Goal: Check status: Check status

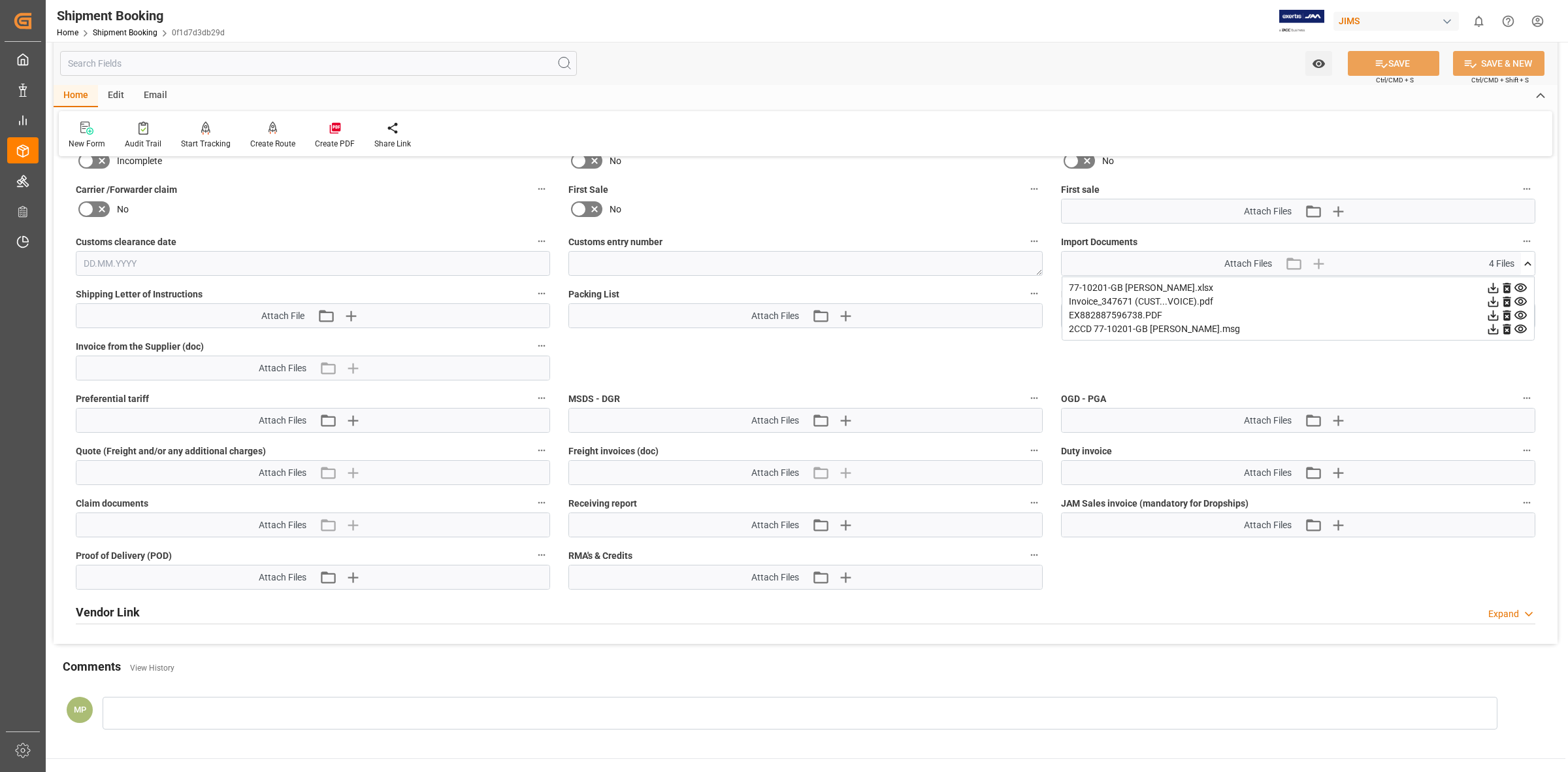
scroll to position [572, 0]
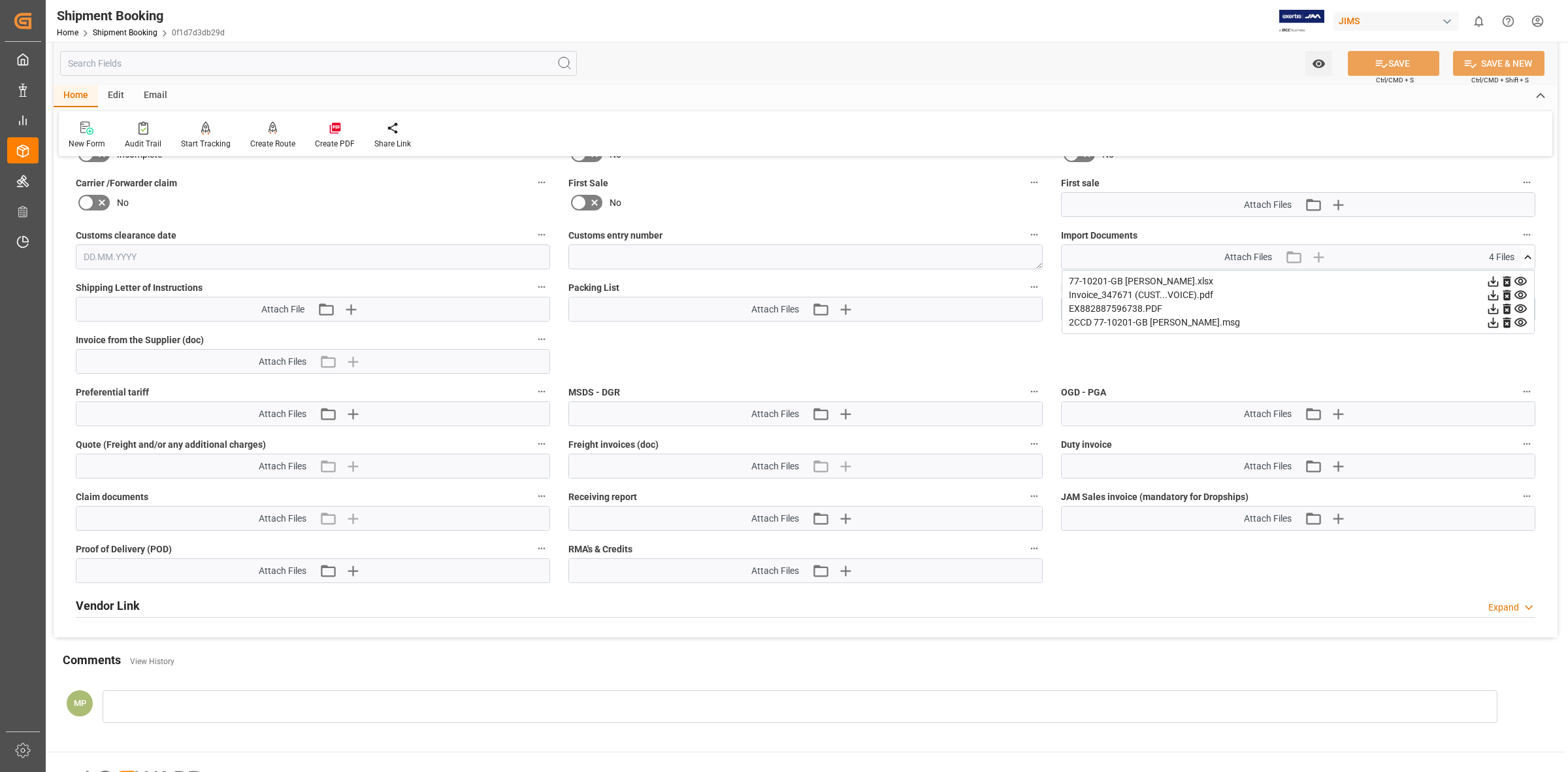
click at [1439, 380] on div "OGD - PGA Attach Files Attach existing file Upload new file" at bounding box center [1298, 405] width 492 height 53
click at [1526, 277] on icon at bounding box center [1520, 281] width 13 height 14
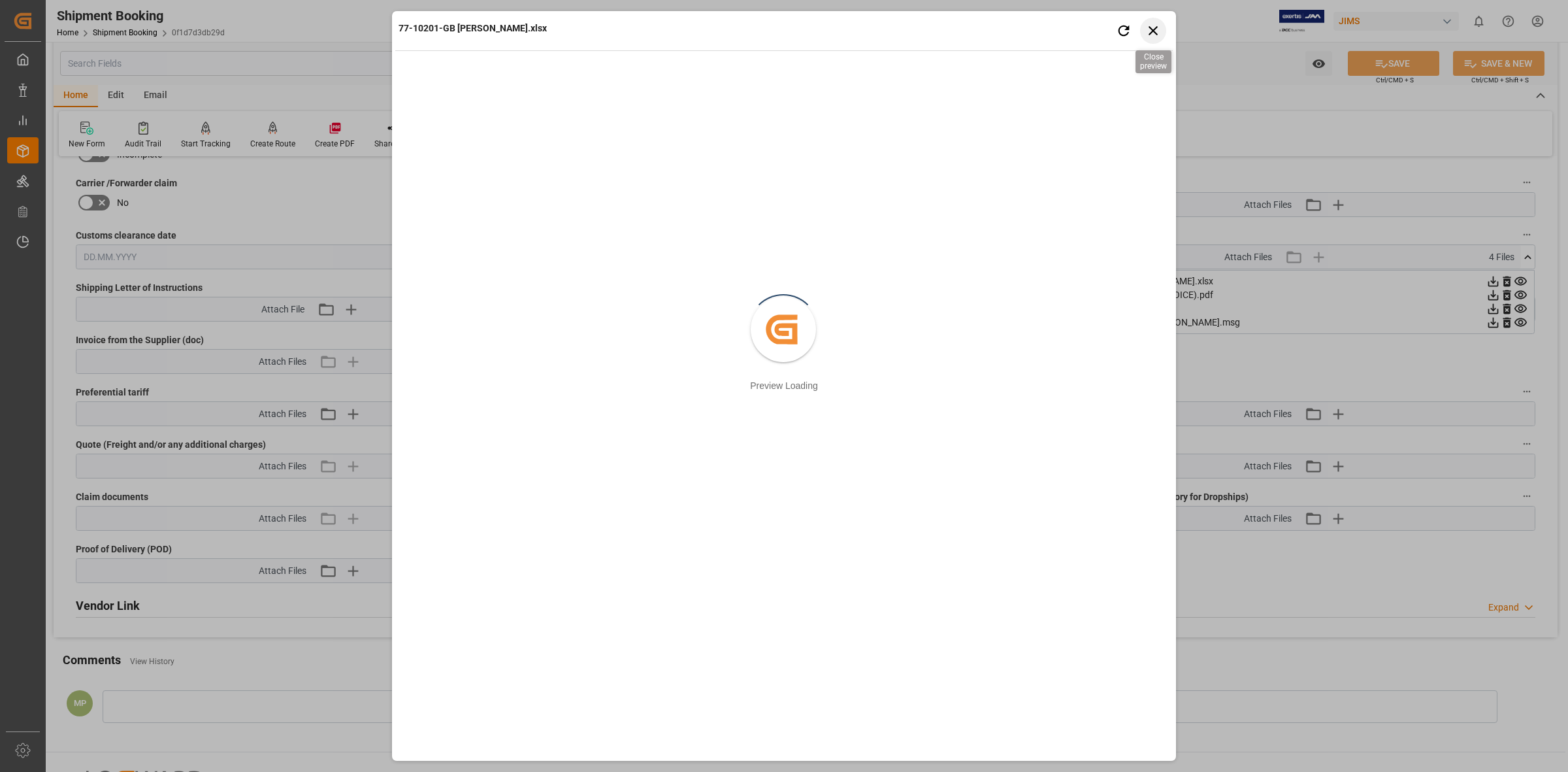
click at [1149, 26] on icon "button" at bounding box center [1153, 30] width 16 height 16
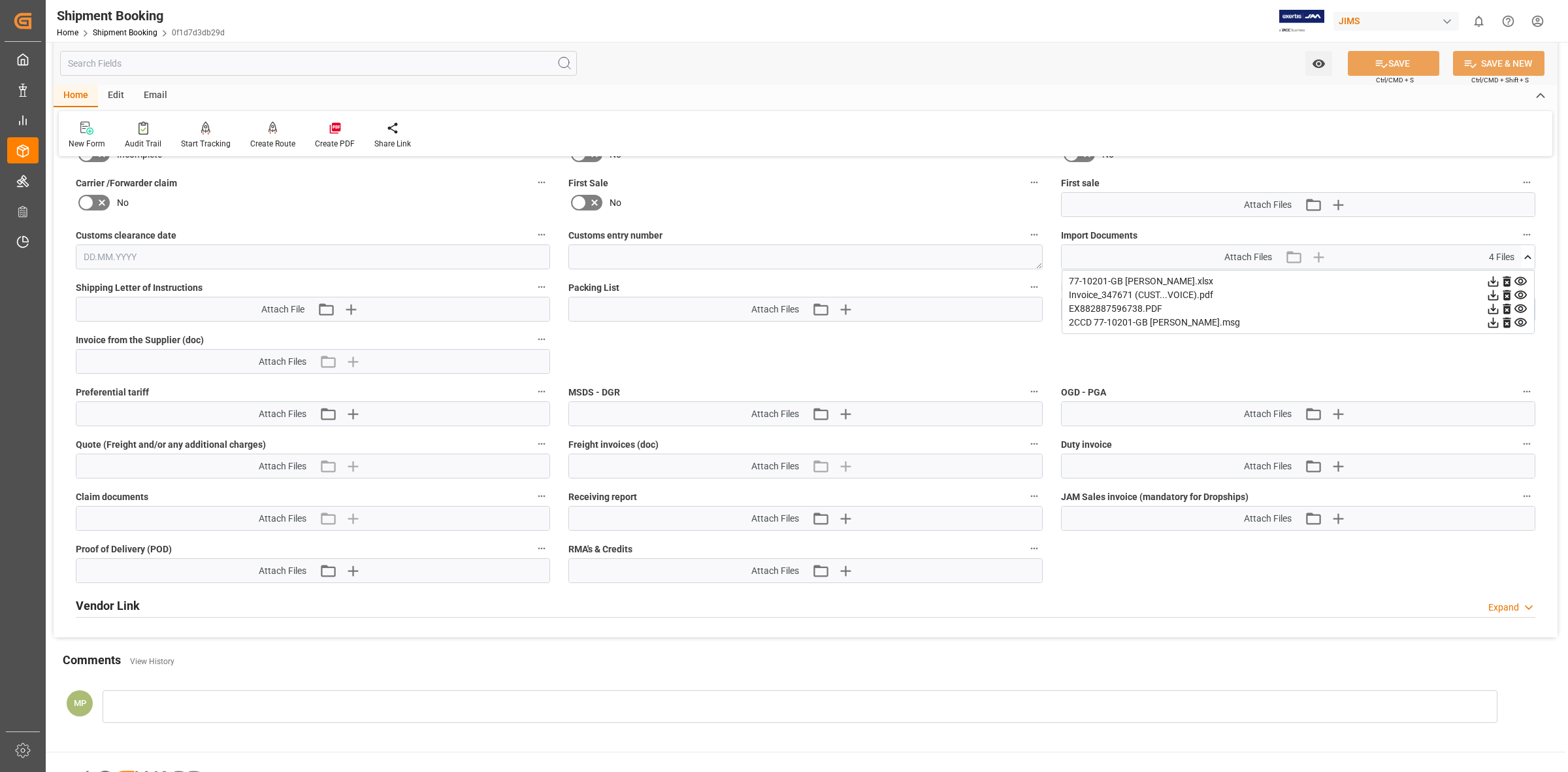
click at [1492, 279] on icon at bounding box center [1493, 281] width 13 height 14
click at [1518, 305] on icon at bounding box center [1520, 309] width 13 height 14
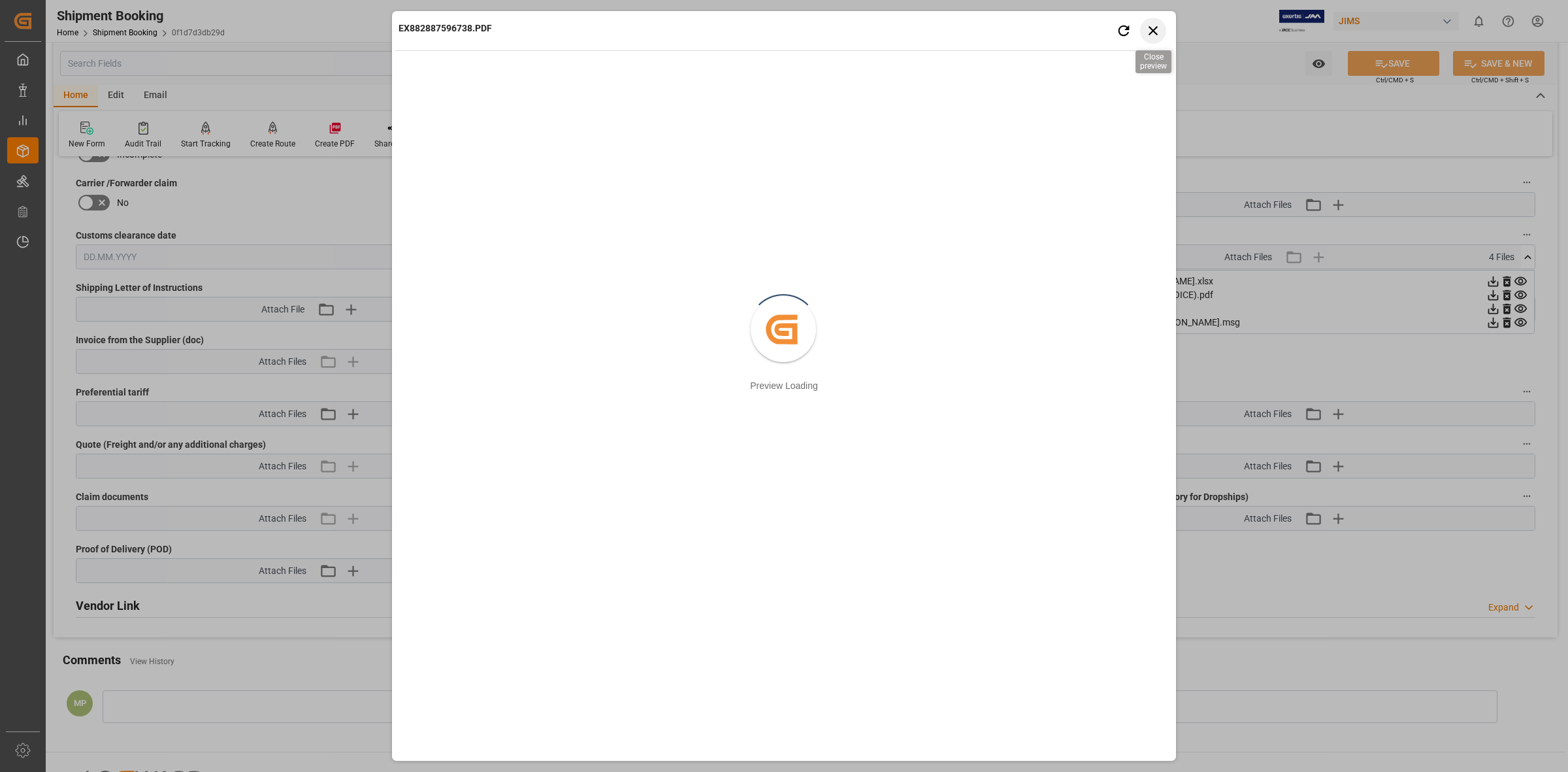
click at [1155, 29] on icon "button" at bounding box center [1153, 30] width 16 height 16
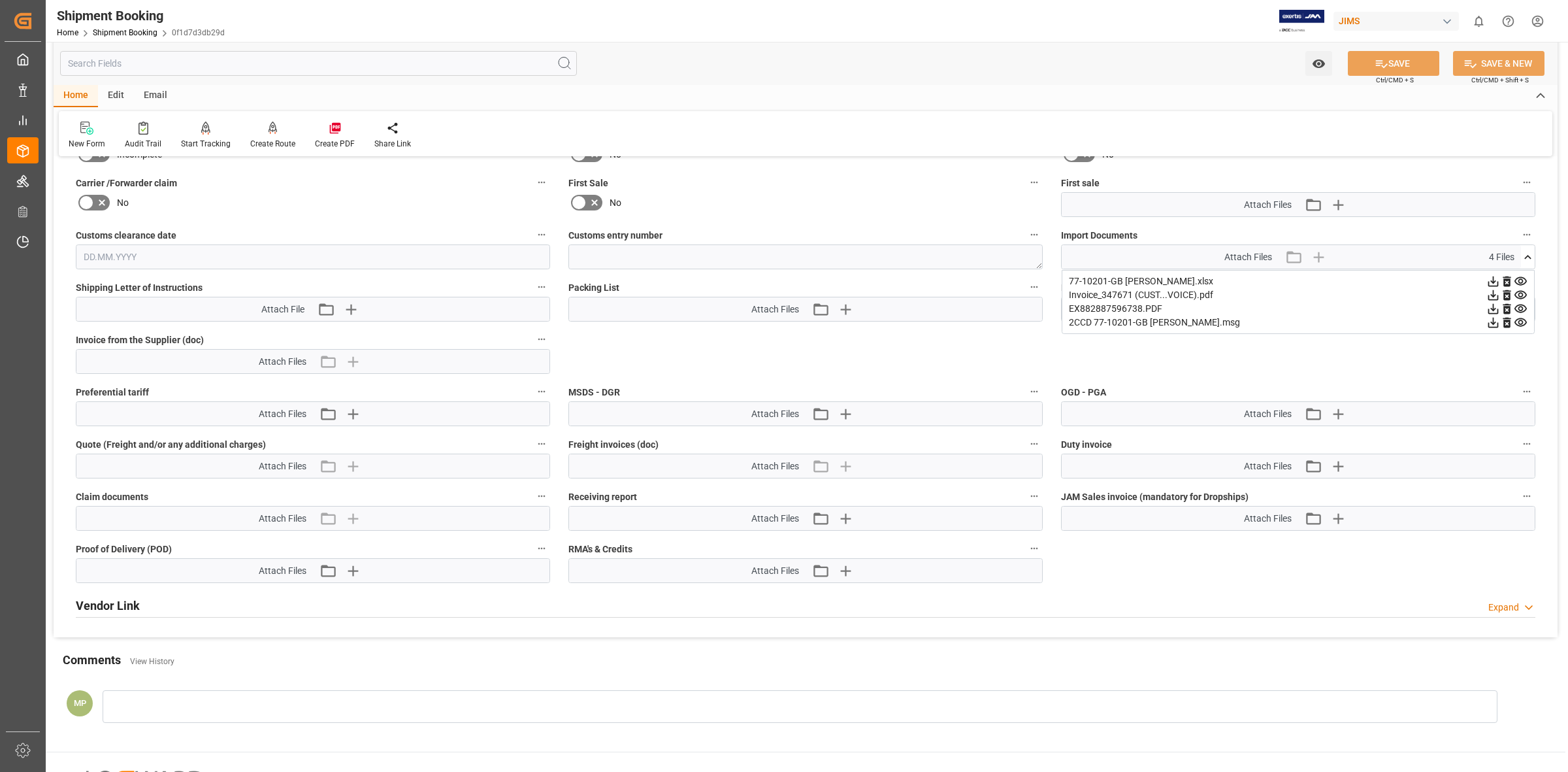
click at [1493, 307] on icon at bounding box center [1493, 309] width 11 height 11
click at [1494, 308] on icon at bounding box center [1493, 309] width 11 height 11
click at [1494, 306] on icon at bounding box center [1493, 309] width 13 height 14
click at [1491, 318] on icon at bounding box center [1493, 322] width 13 height 14
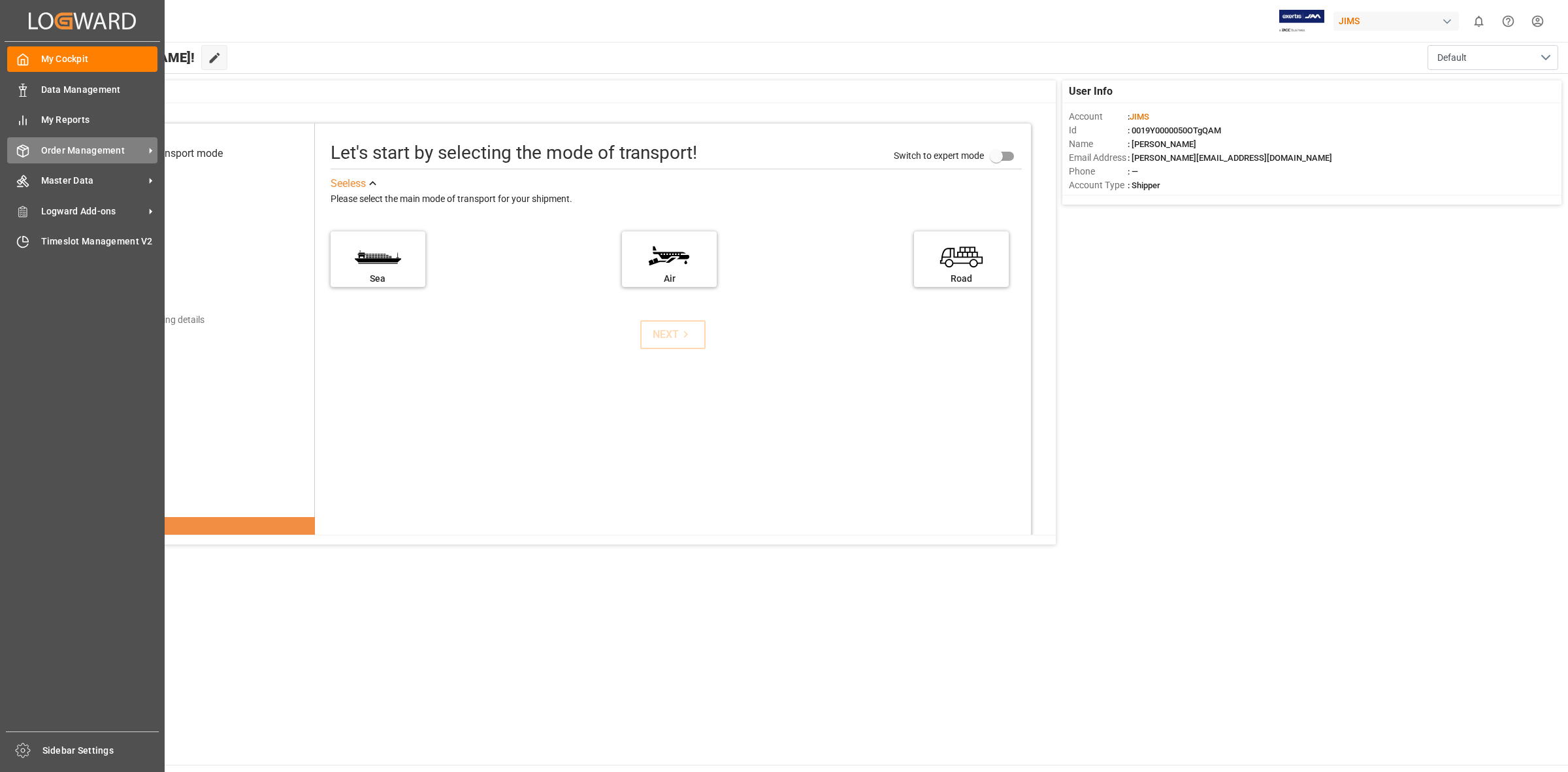
click at [28, 149] on icon at bounding box center [23, 151] width 11 height 12
click at [90, 151] on span "Order Management" at bounding box center [92, 150] width 103 height 14
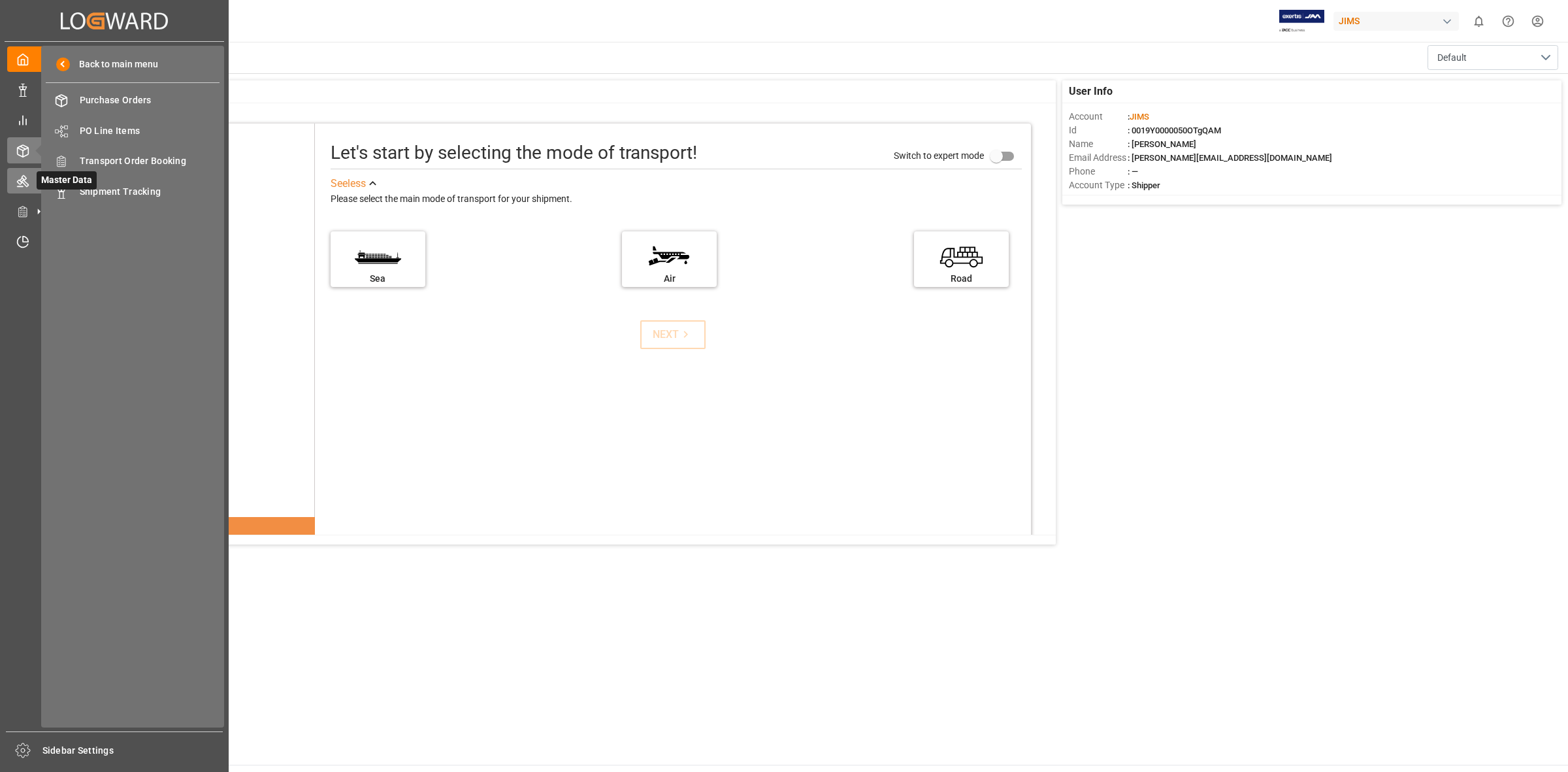
click at [28, 184] on icon at bounding box center [23, 181] width 12 height 12
click at [18, 211] on icon at bounding box center [23, 211] width 9 height 11
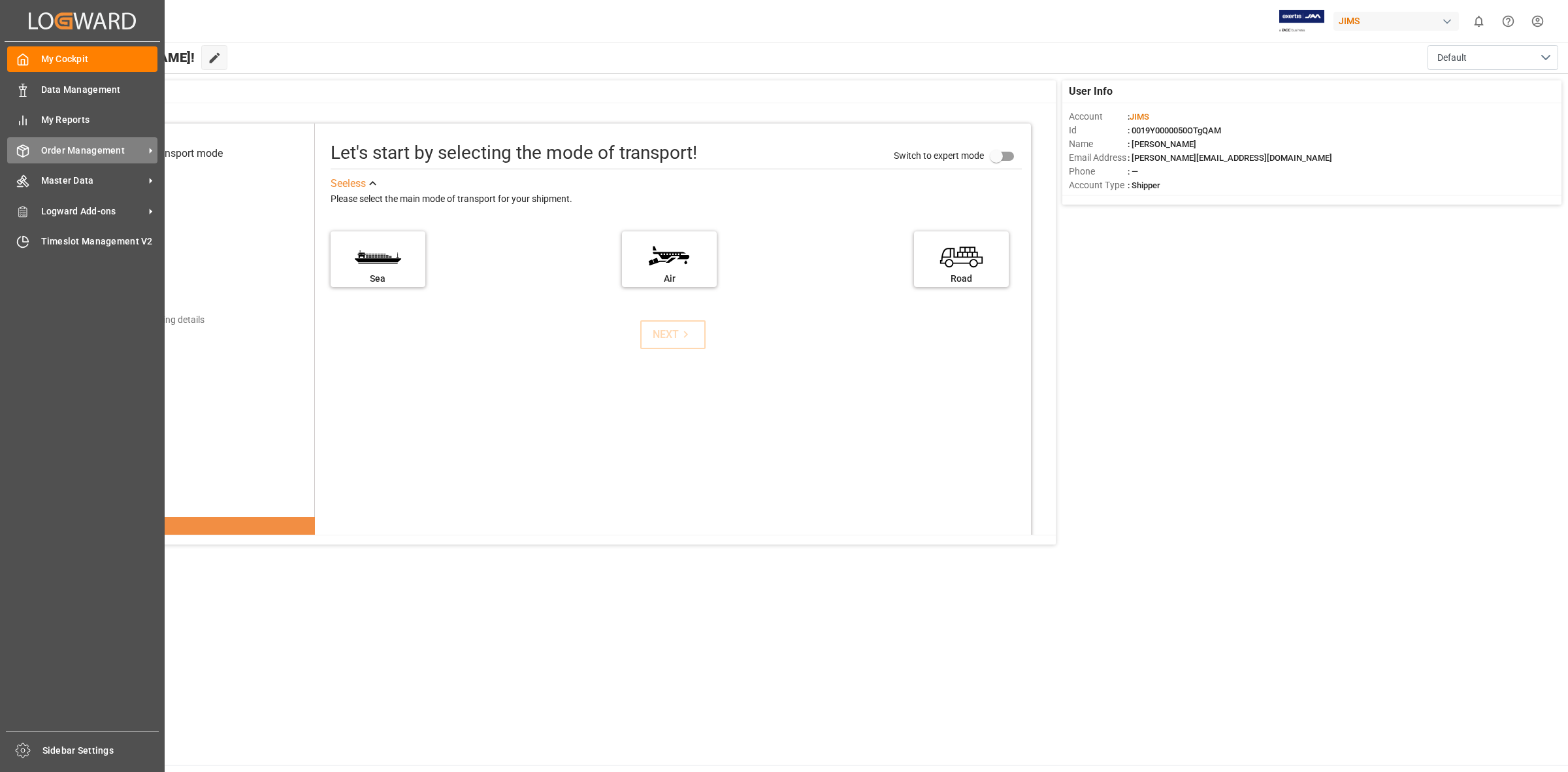
click at [29, 154] on div "Order Management Order Management" at bounding box center [82, 150] width 151 height 26
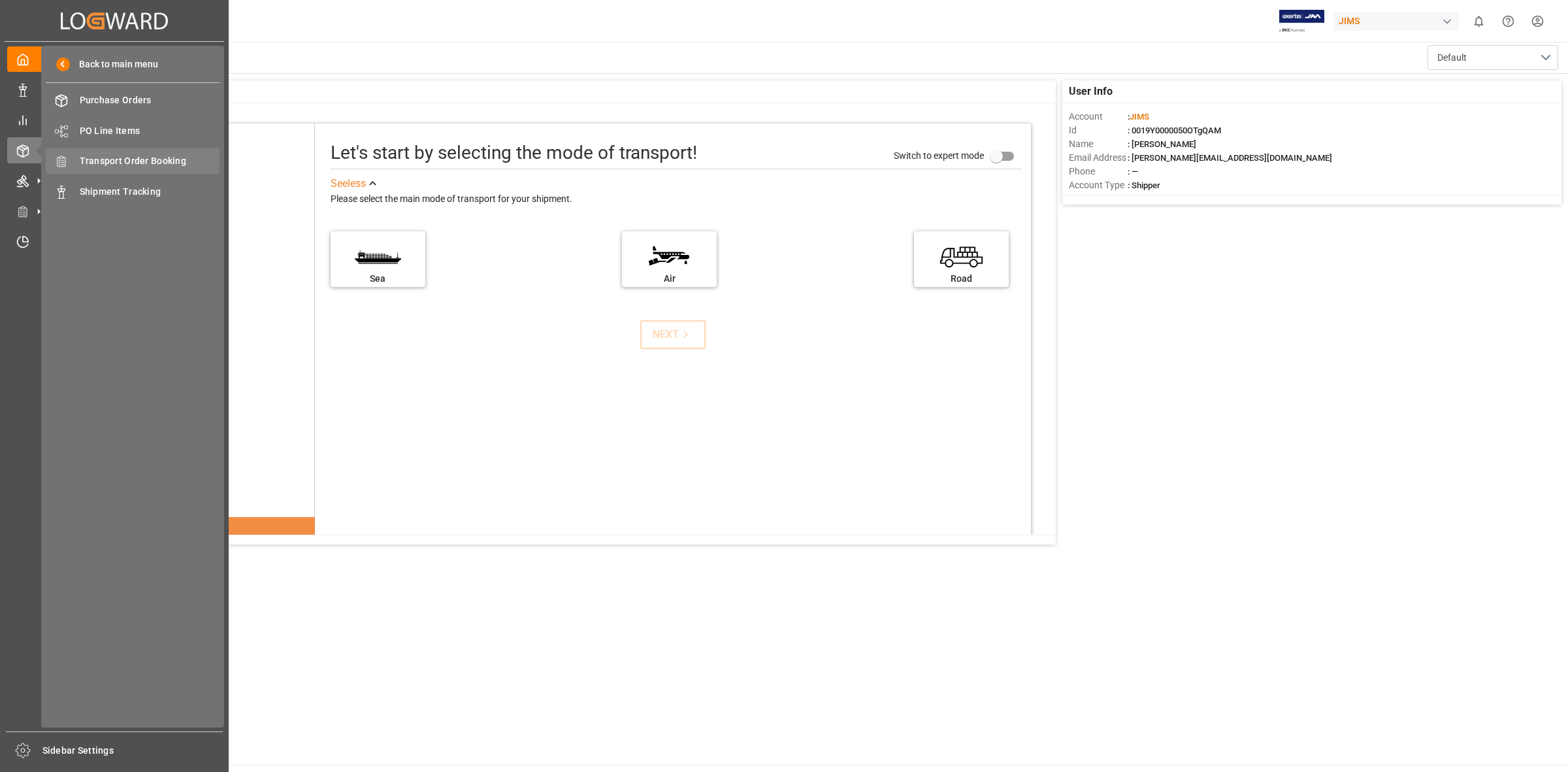
click at [107, 166] on span "Transport Order Booking" at bounding box center [150, 161] width 141 height 14
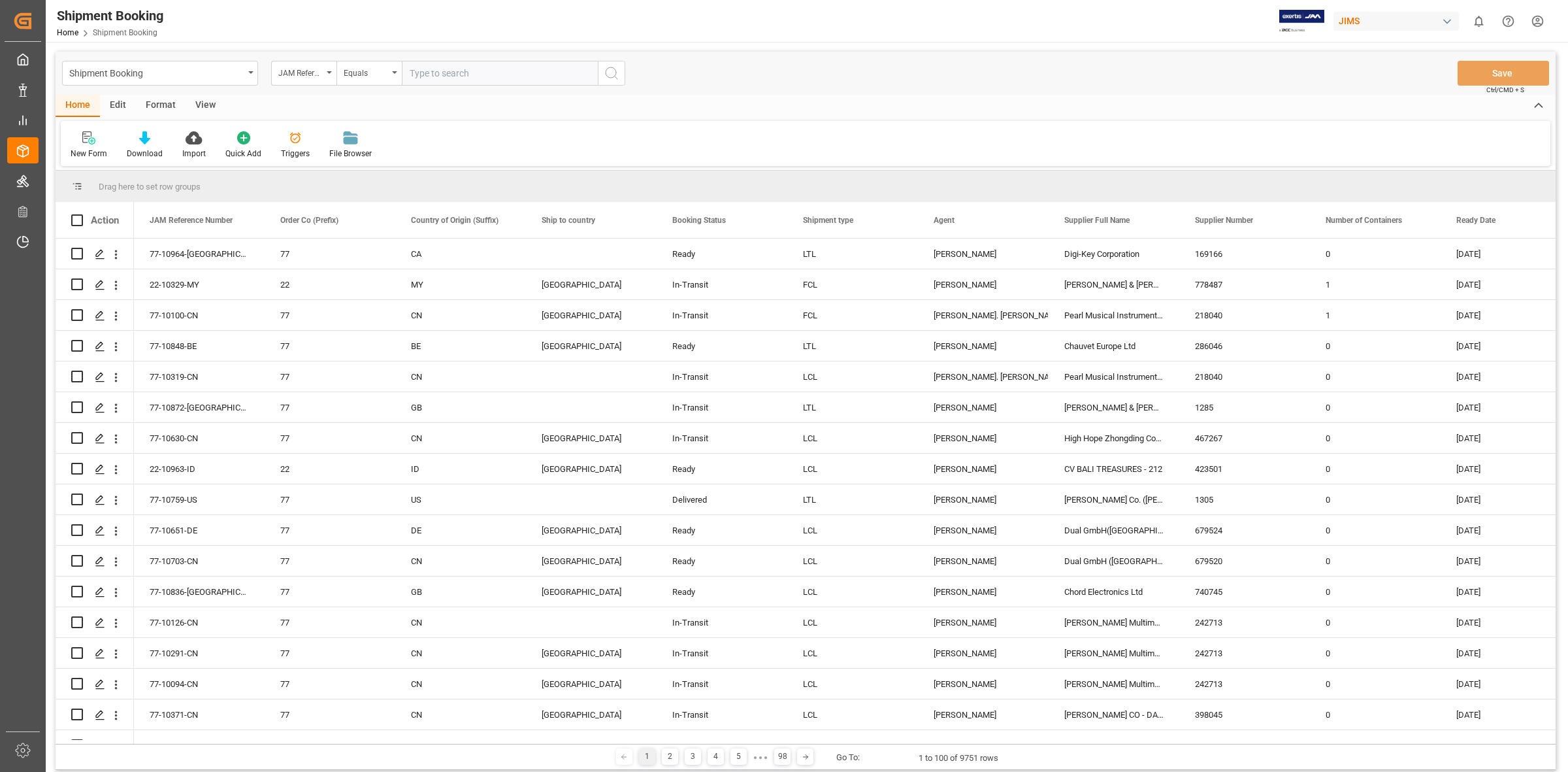
click at [413, 73] on input "text" at bounding box center [500, 73] width 196 height 25
type input "77-10201-[GEOGRAPHIC_DATA]"
click at [615, 63] on button "search button" at bounding box center [612, 73] width 28 height 25
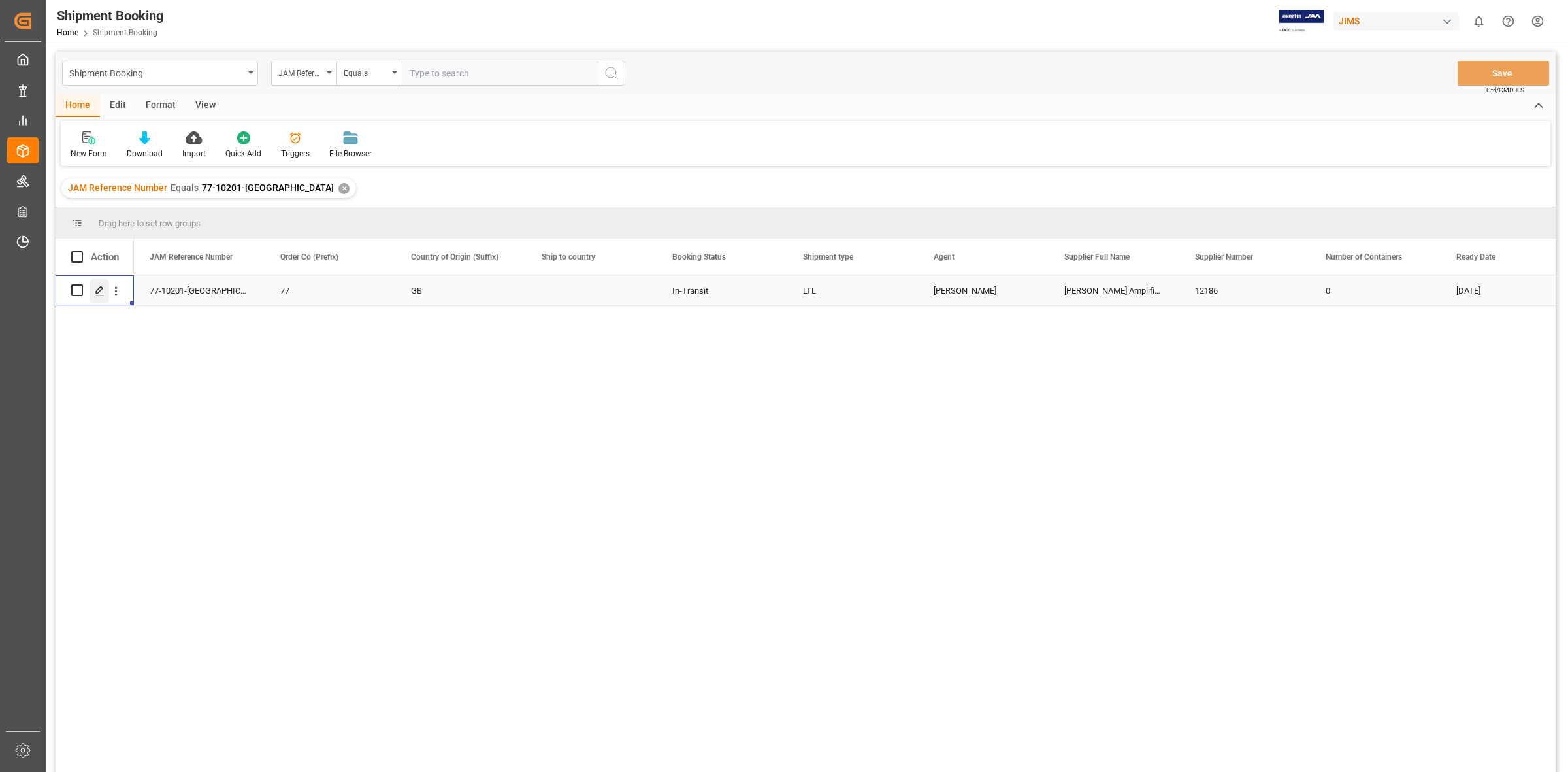
click at [97, 291] on icon "Press SPACE to select this row." at bounding box center [99, 291] width 11 height 11
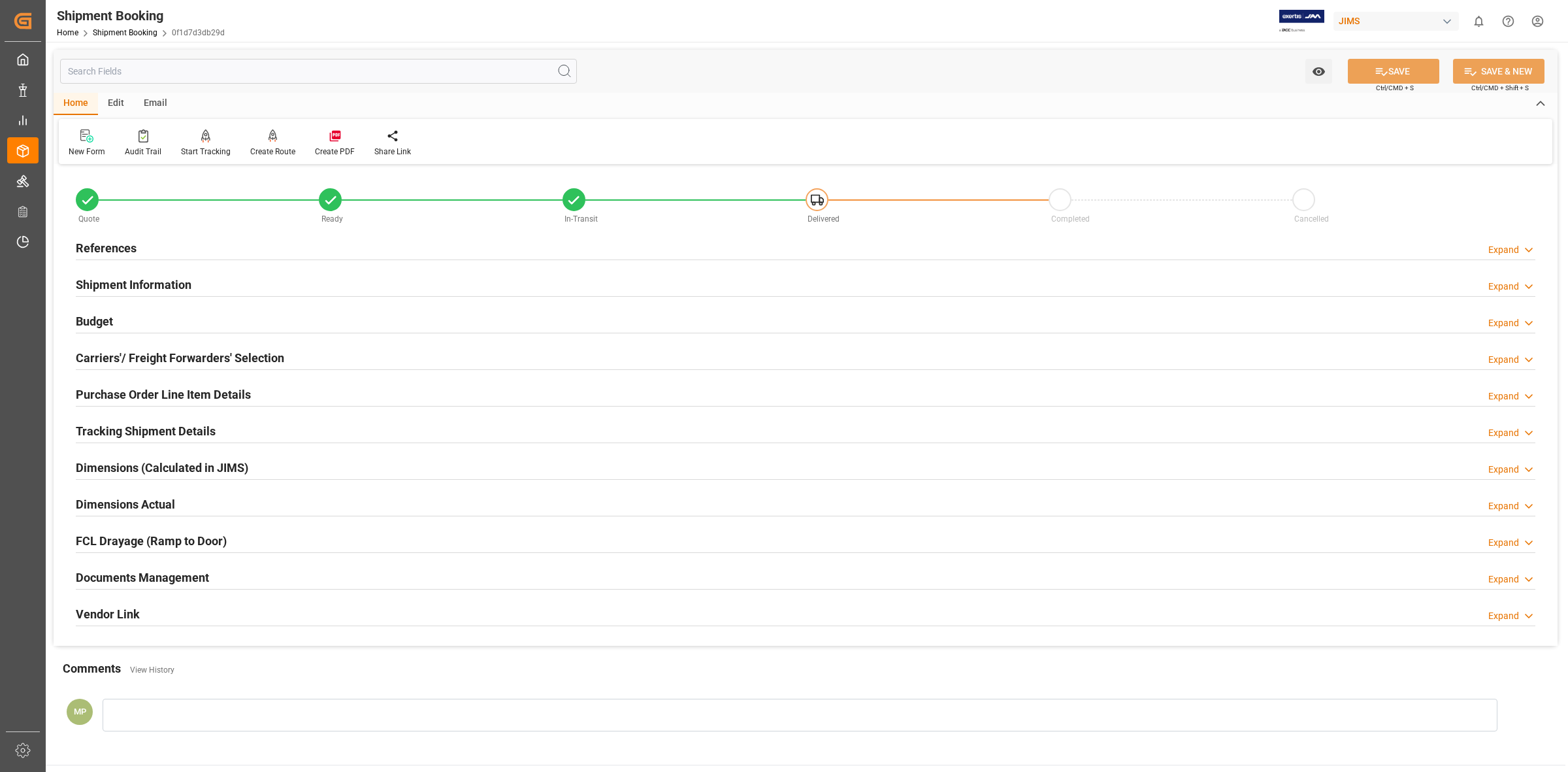
drag, startPoint x: 203, startPoint y: 570, endPoint x: 379, endPoint y: 579, distance: 176.2
click at [203, 567] on div "Documents Management" at bounding box center [143, 577] width 134 height 25
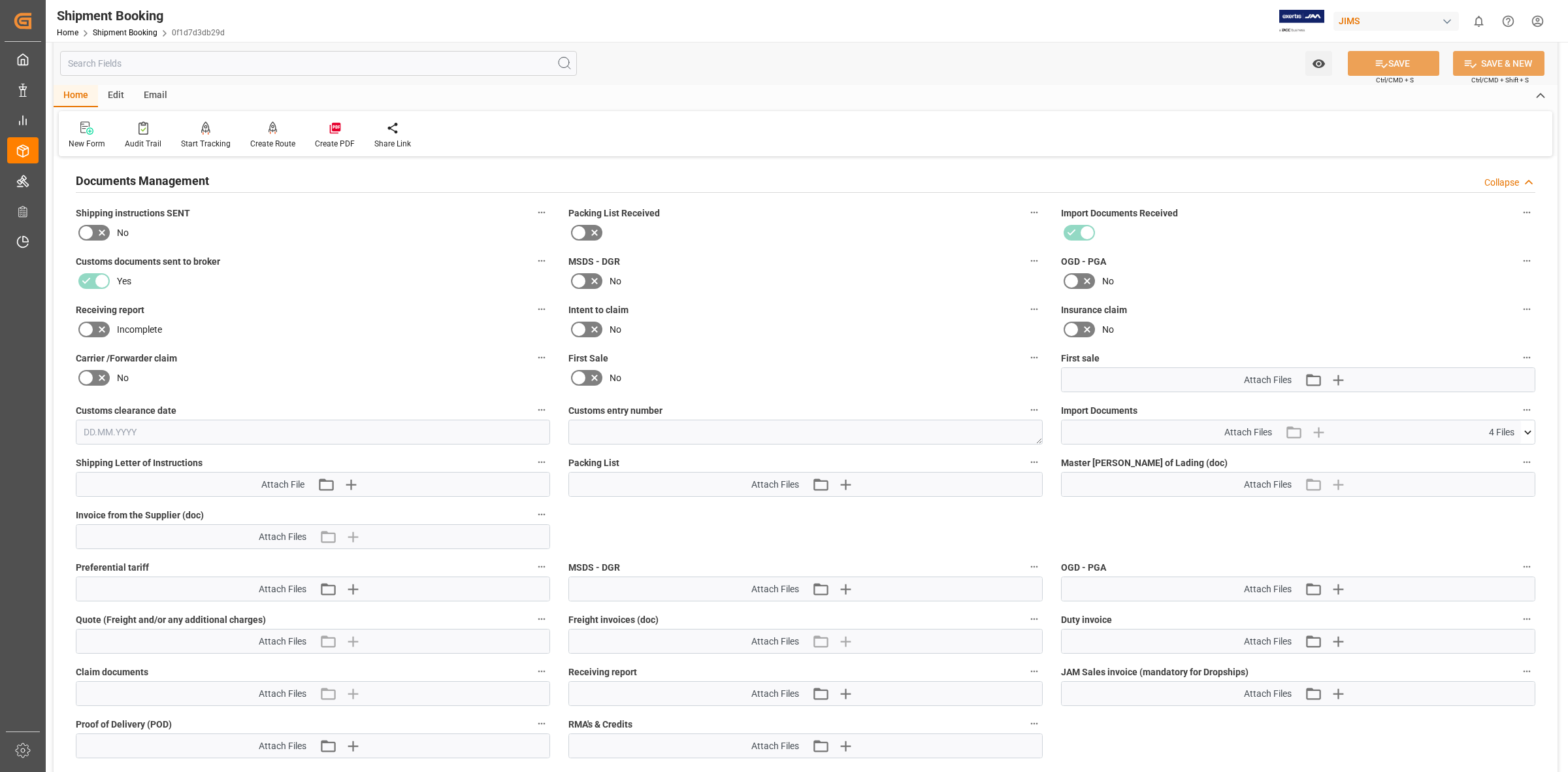
scroll to position [490, 0]
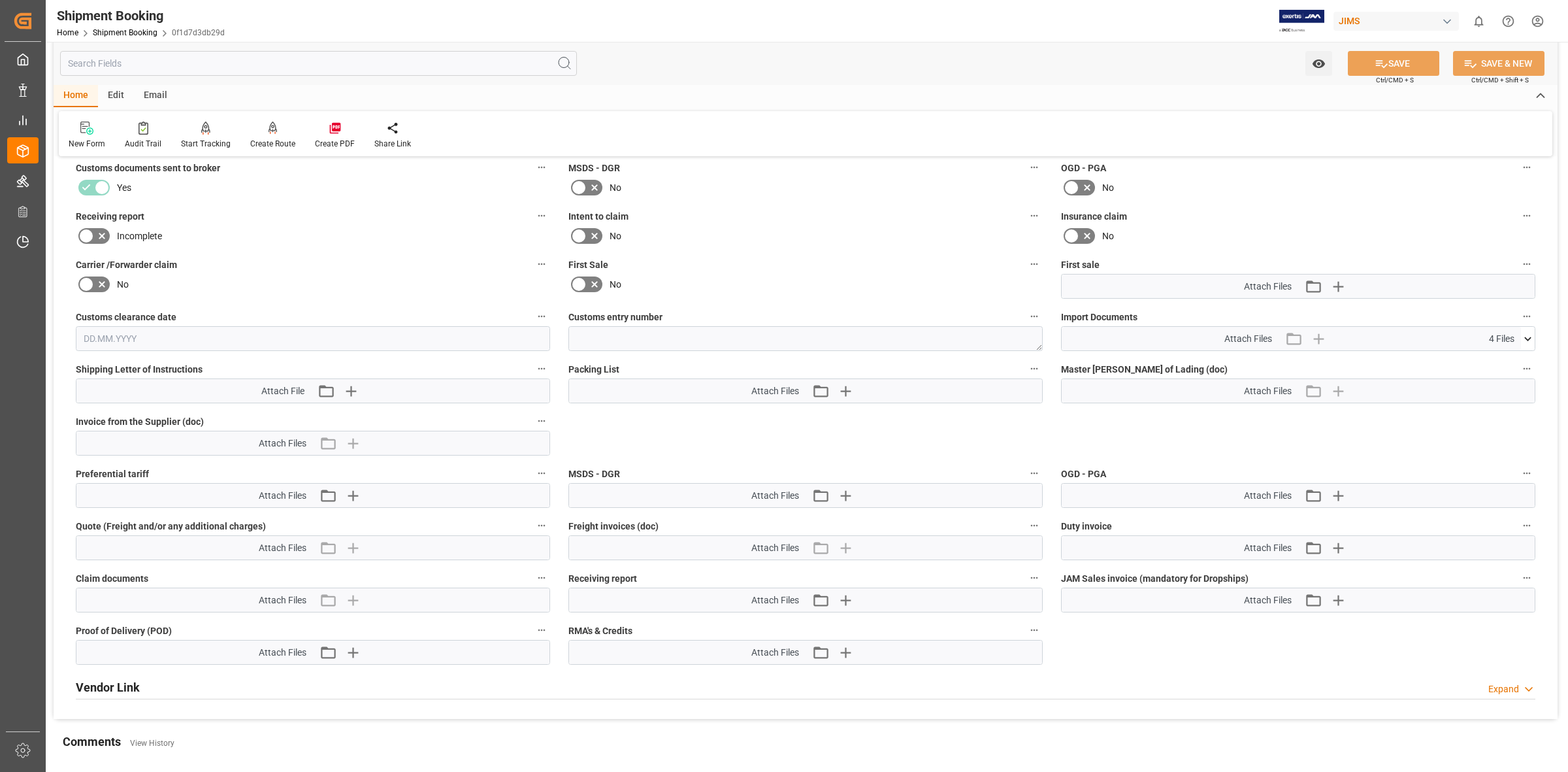
click at [1521, 338] on icon at bounding box center [1528, 338] width 13 height 14
click at [1494, 389] on icon at bounding box center [1493, 390] width 13 height 14
click at [1491, 402] on icon at bounding box center [1493, 404] width 13 height 14
click at [1520, 400] on icon at bounding box center [1520, 404] width 13 height 14
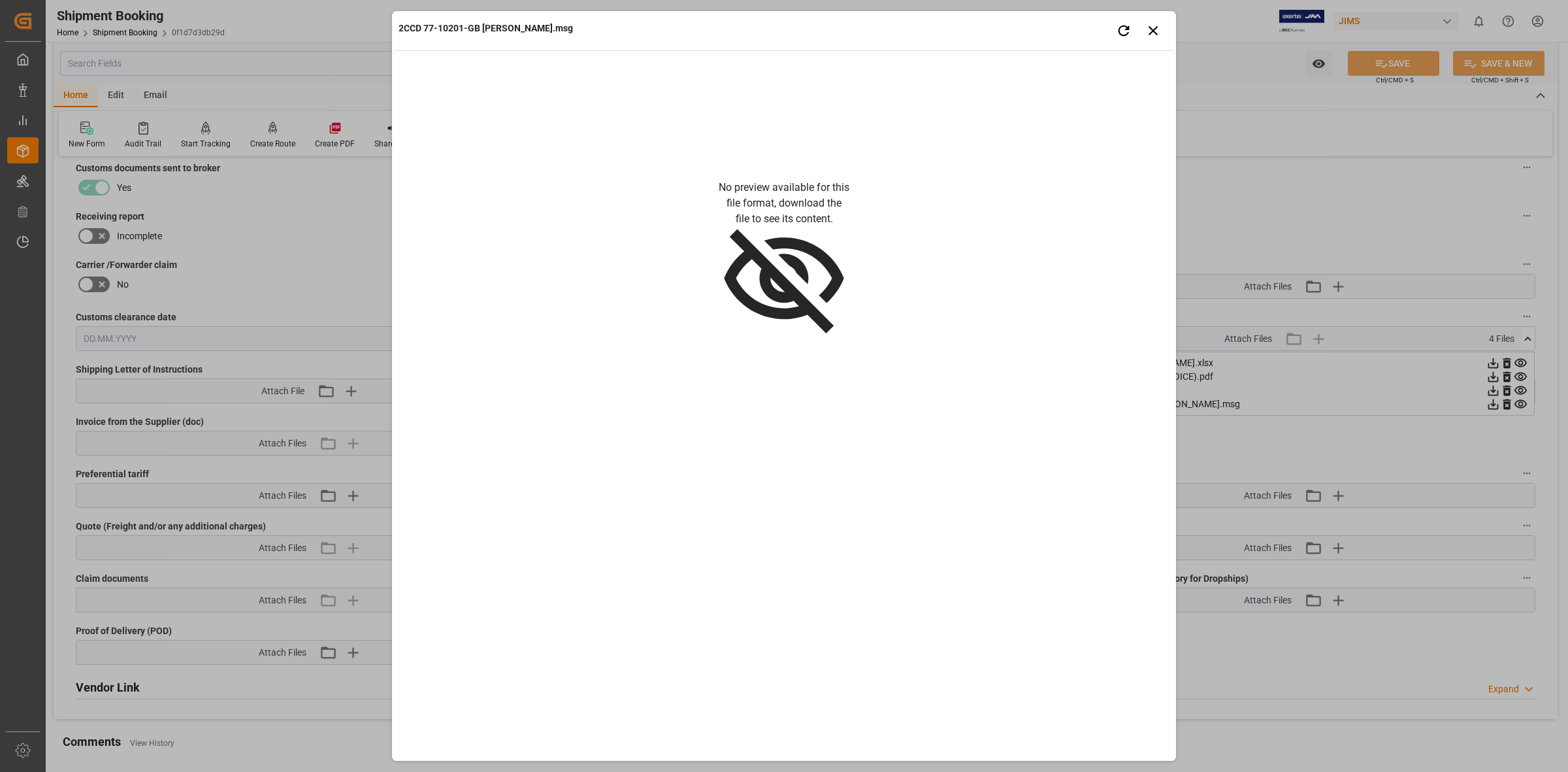
click at [1517, 400] on div "2CCD 77-10201-GB Marshall.msg Retry Close preview No preview available for this…" at bounding box center [784, 386] width 1568 height 772
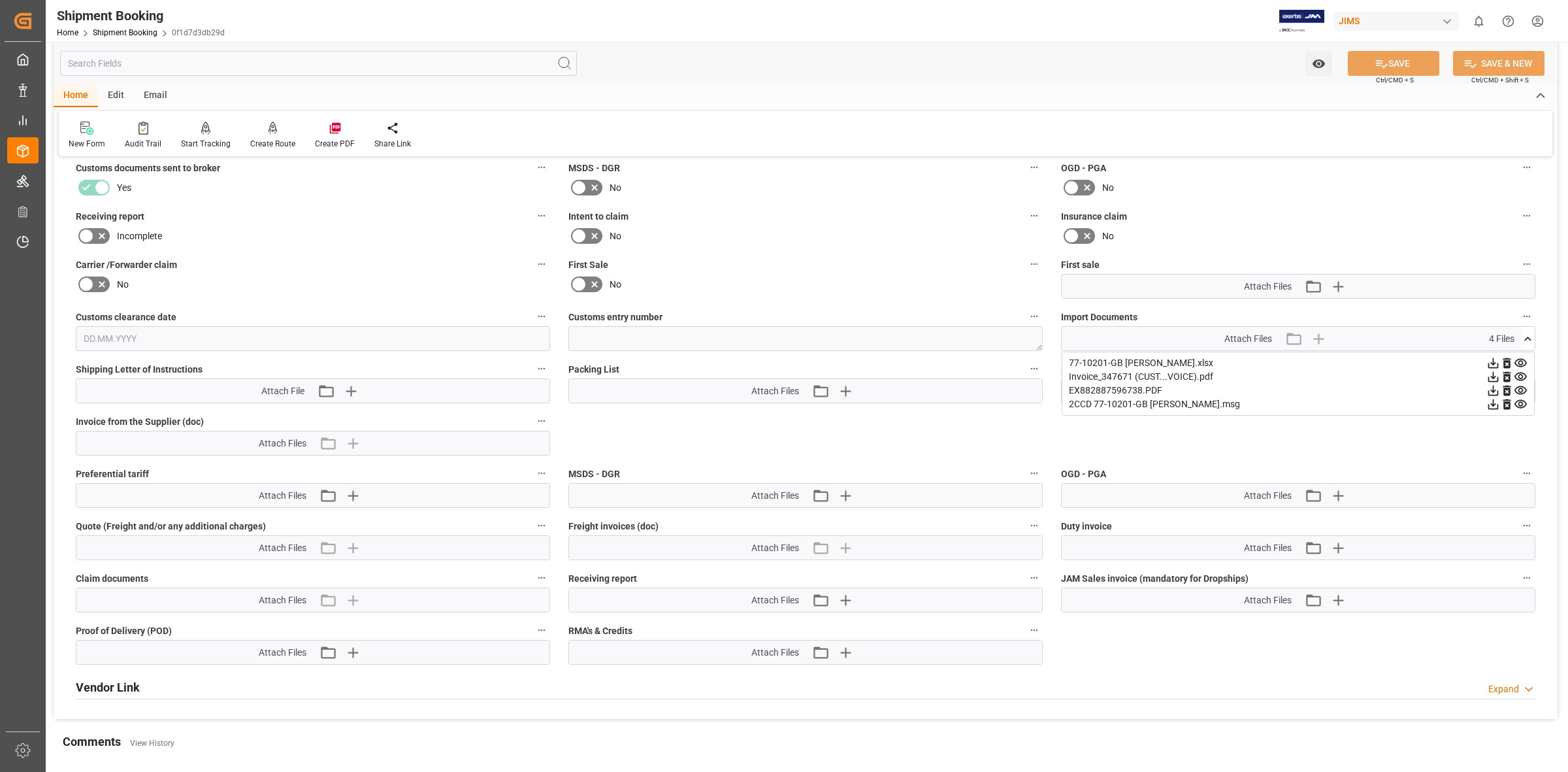
click at [1491, 404] on icon at bounding box center [1493, 404] width 13 height 14
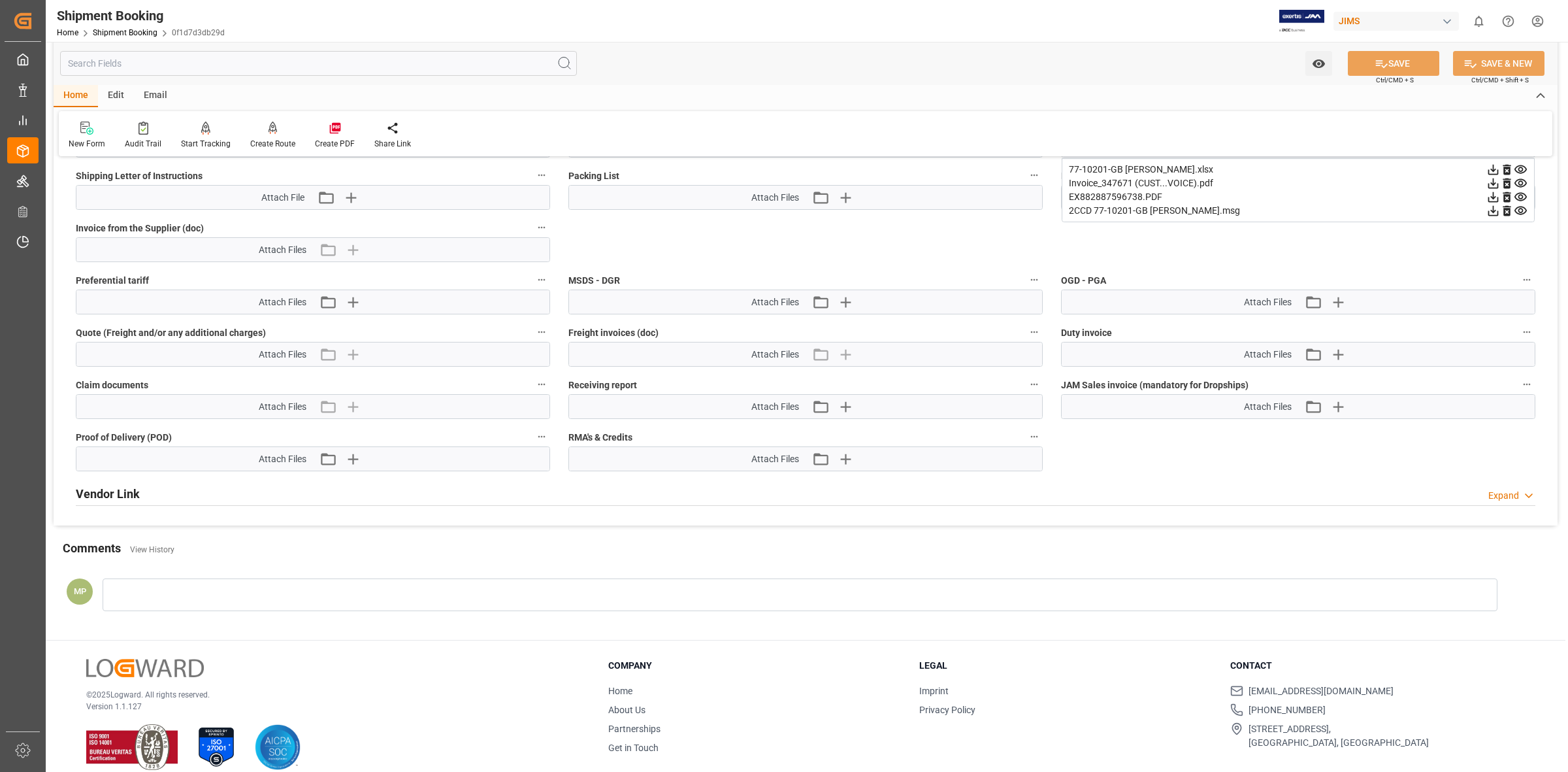
scroll to position [700, 0]
